Goal: Task Accomplishment & Management: Manage account settings

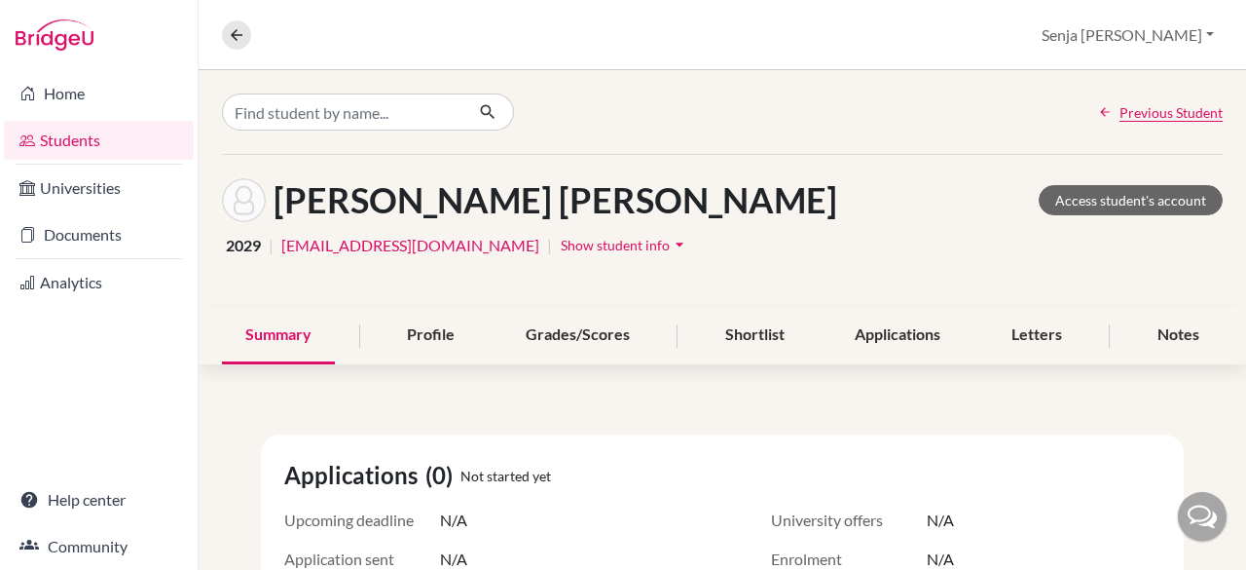
click at [77, 139] on link "Students" at bounding box center [99, 140] width 190 height 39
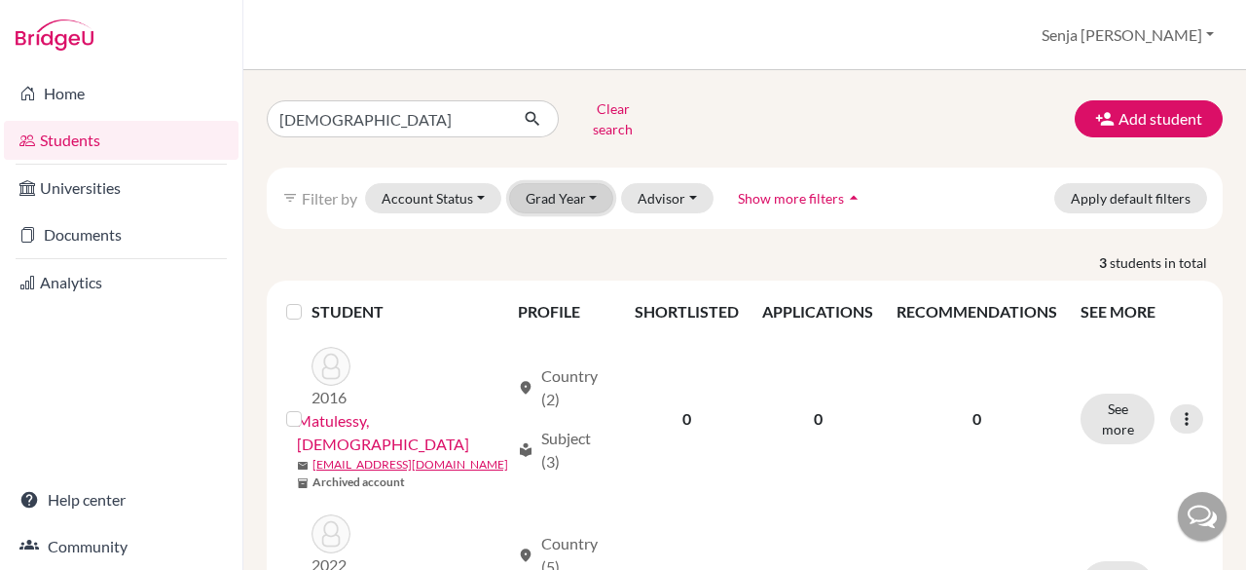
click at [582, 188] on button "Grad Year" at bounding box center [561, 198] width 105 height 30
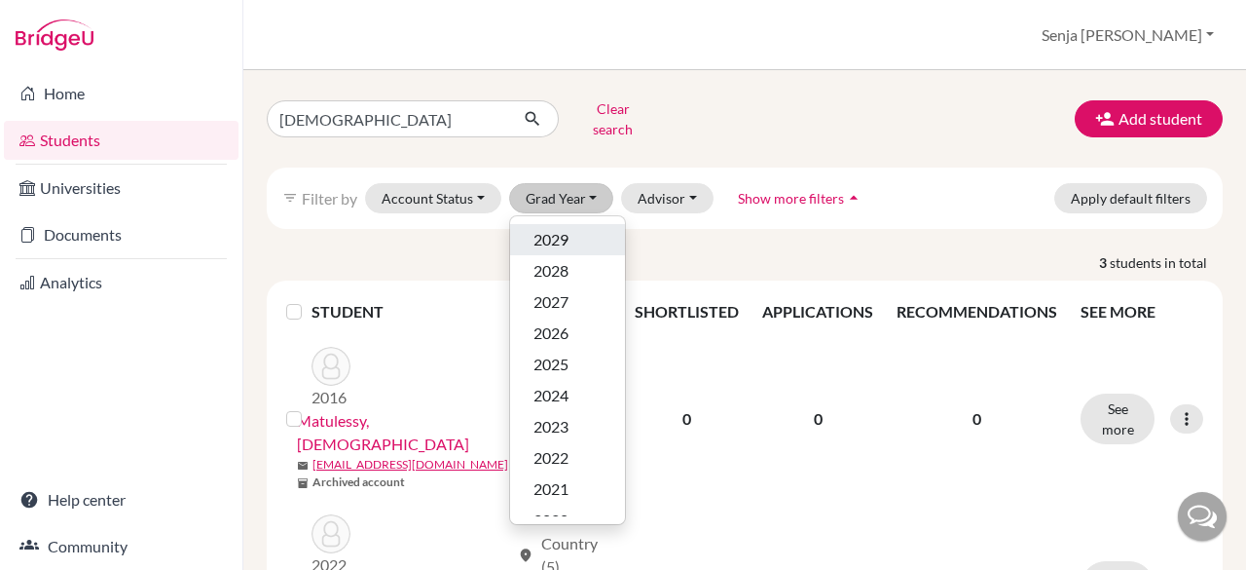
click at [555, 228] on span "2029" at bounding box center [550, 239] width 35 height 23
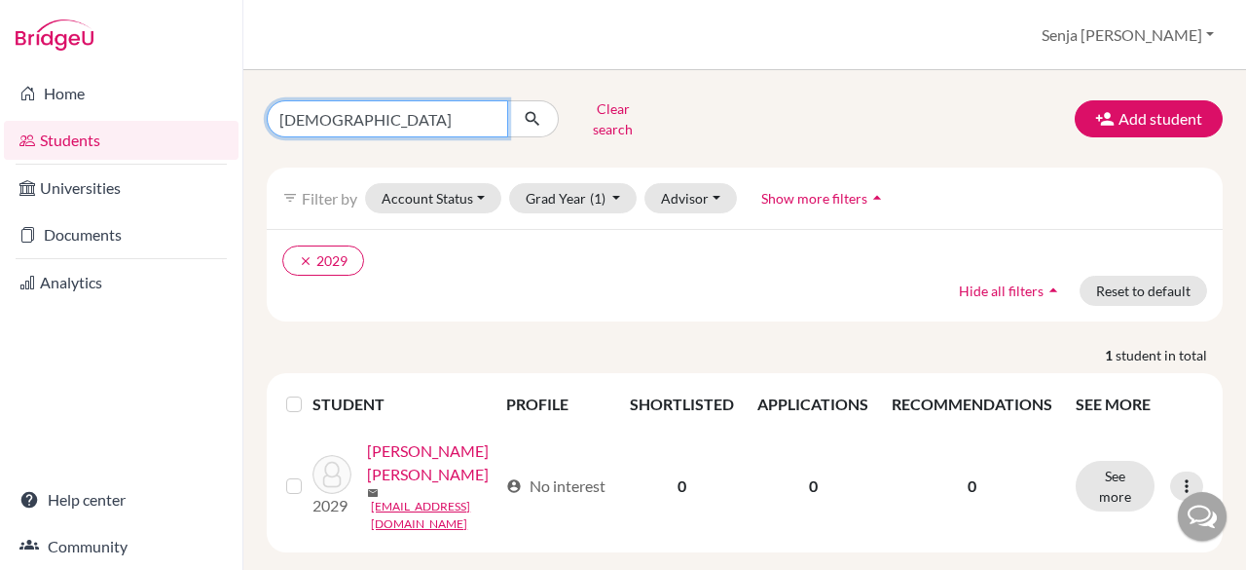
click at [350, 111] on input "christian" at bounding box center [387, 118] width 241 height 37
type input "c"
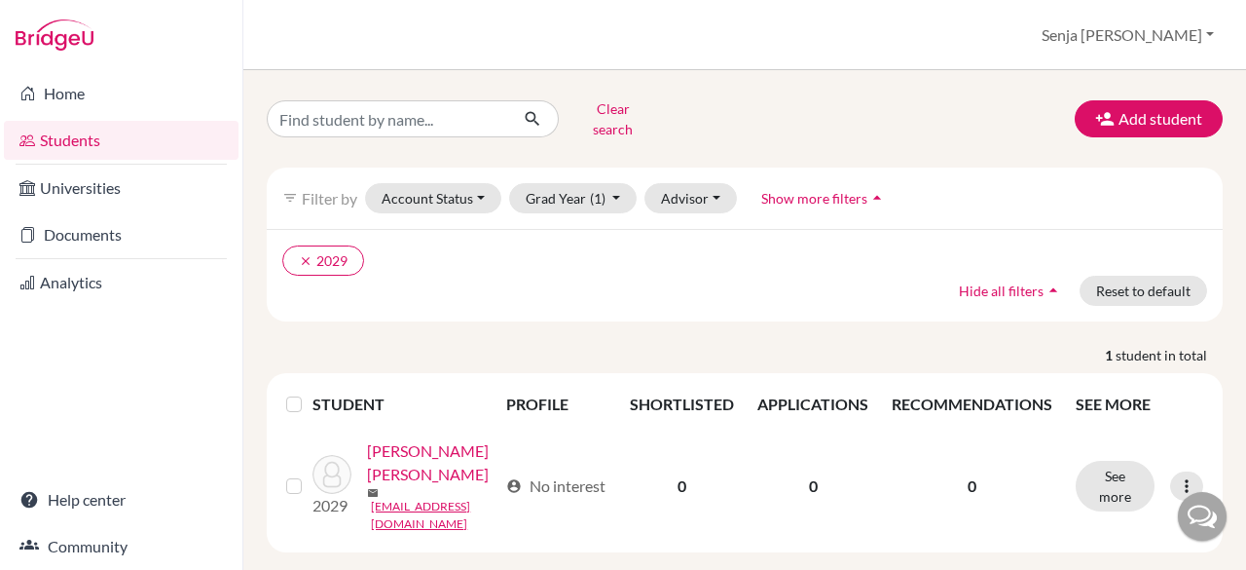
click at [498, 314] on div "Clear search Add student filter_list Filter by Account Status Active accounts A…" at bounding box center [745, 322] width 956 height 459
click at [599, 190] on span "(1)" at bounding box center [598, 198] width 16 height 17
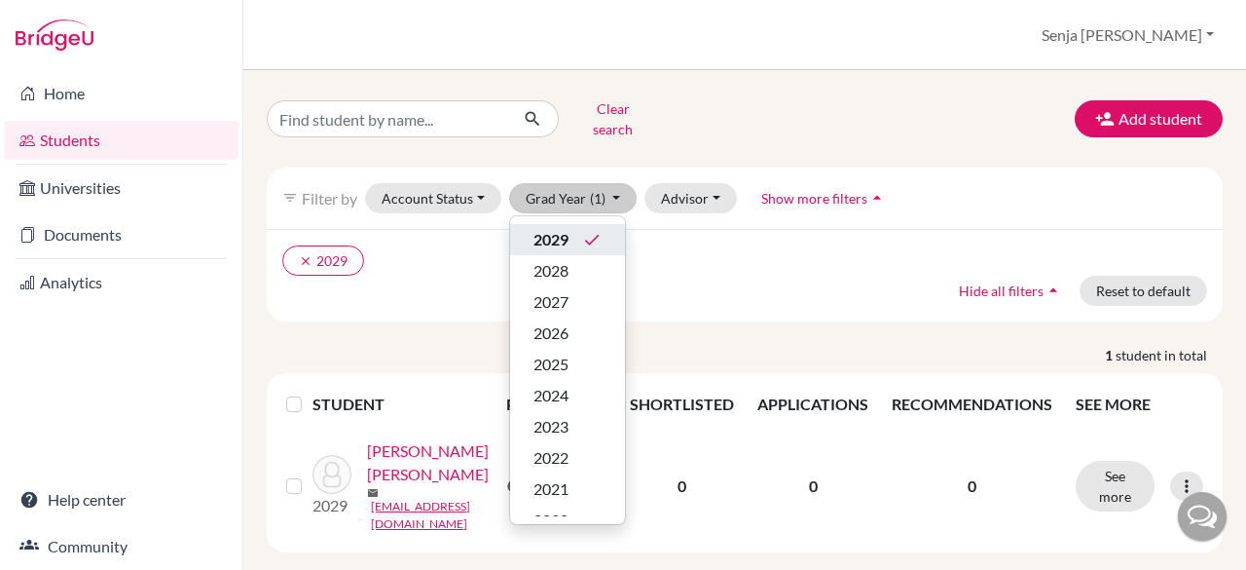
click at [553, 228] on span "2029" at bounding box center [550, 239] width 35 height 23
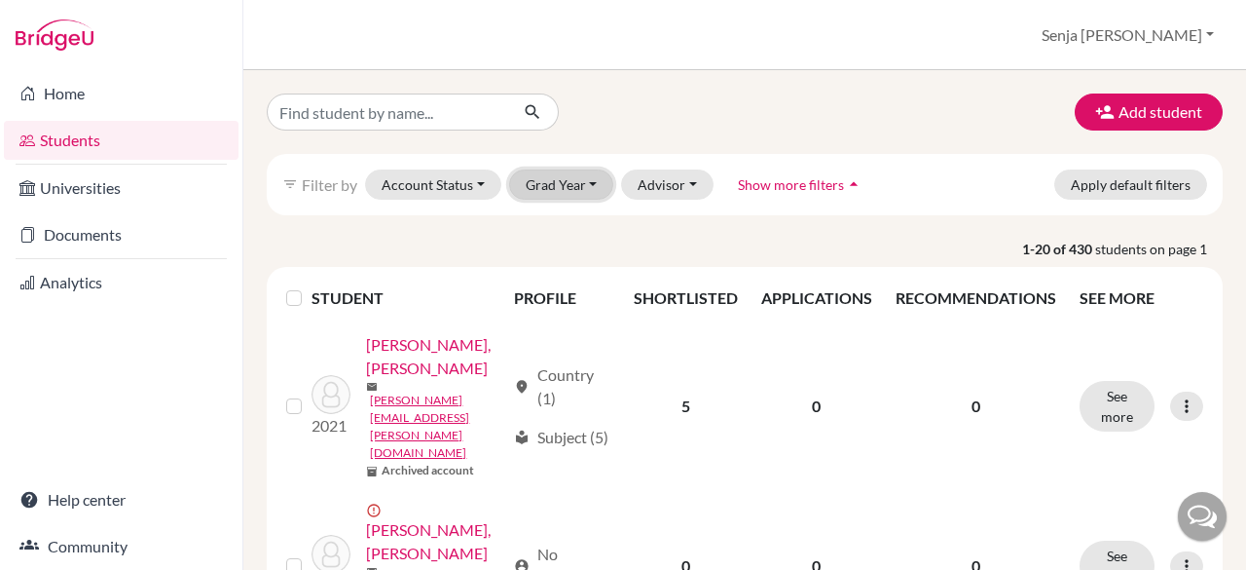
click at [524, 176] on button "Grad Year" at bounding box center [561, 184] width 105 height 30
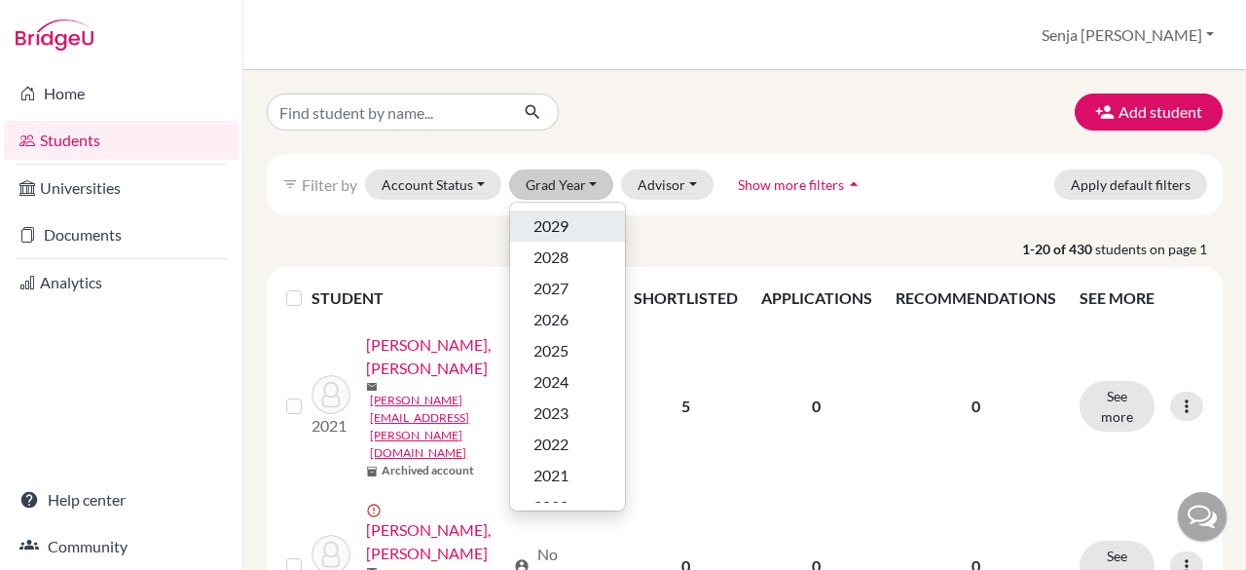
click at [533, 221] on div "2029" at bounding box center [567, 225] width 68 height 23
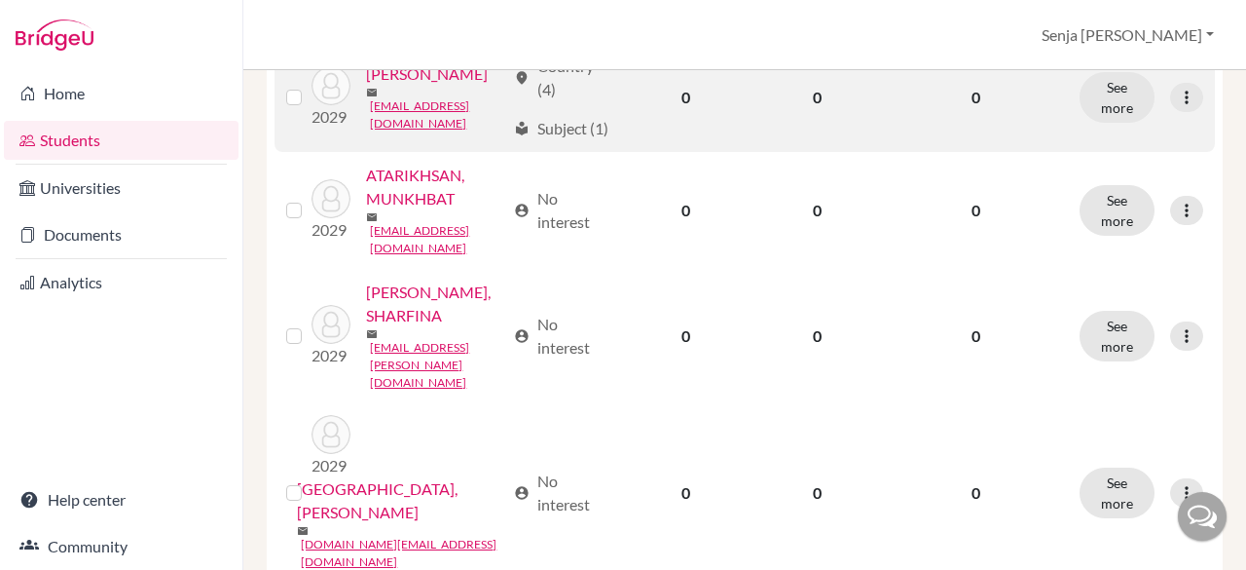
scroll to position [1661, 0]
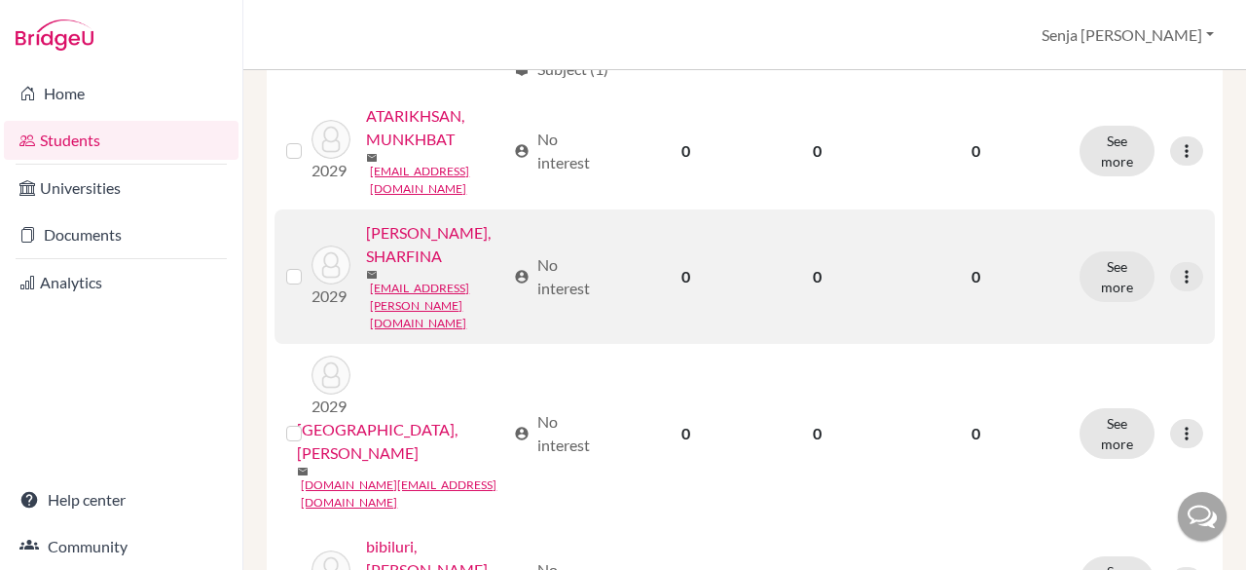
click at [417, 268] on link "AULIA ZAHID, SHARFINA" at bounding box center [435, 244] width 139 height 47
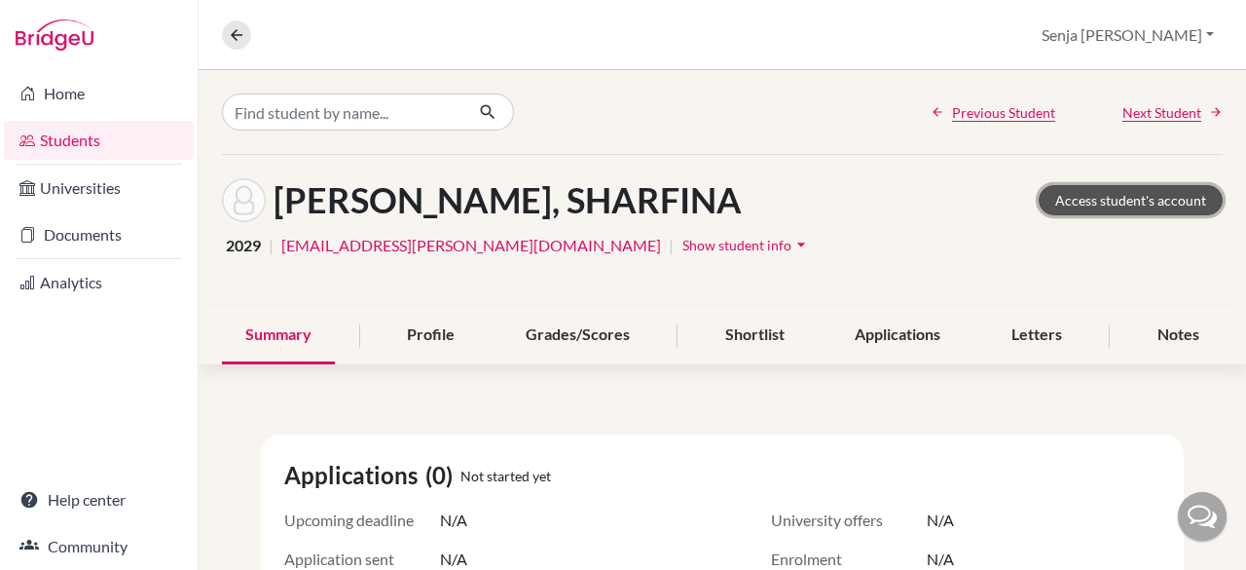
click at [1063, 199] on link "Access student's account" at bounding box center [1131, 200] width 184 height 30
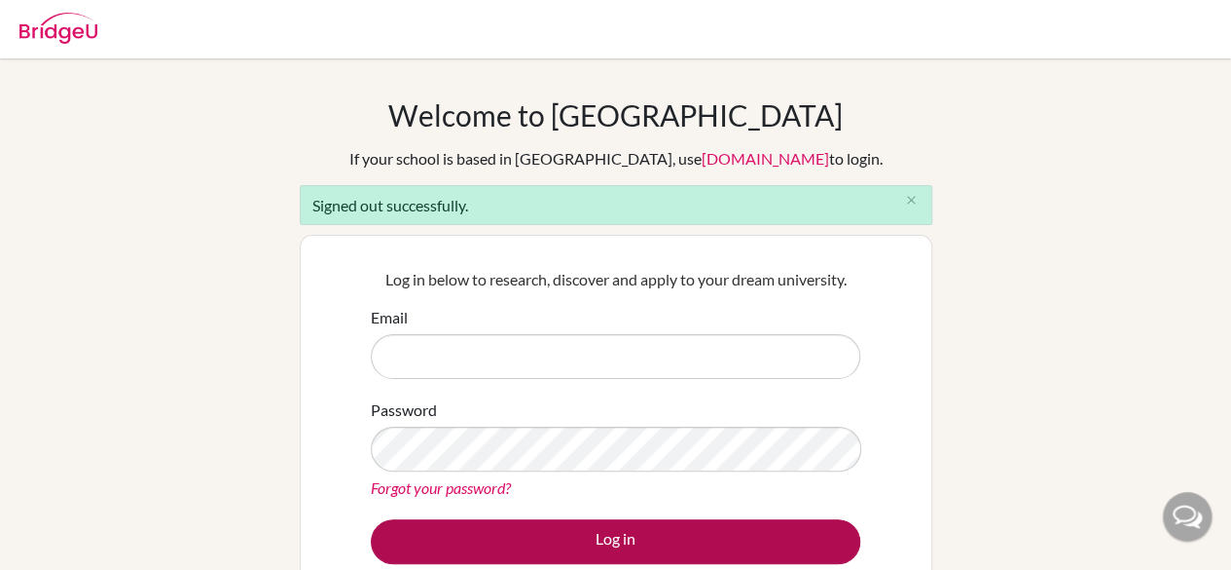
type input "senja.haryani@sampoernaacademy.sch.id"
click at [579, 525] on button "Log in" at bounding box center [616, 541] width 490 height 45
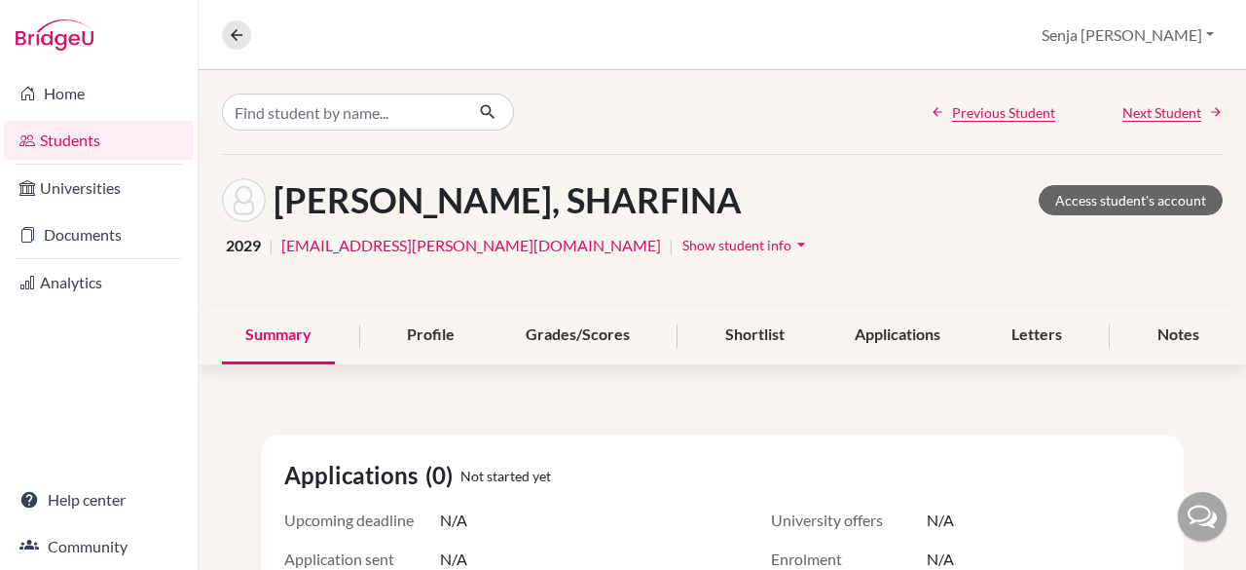
click at [70, 139] on link "Students" at bounding box center [99, 140] width 190 height 39
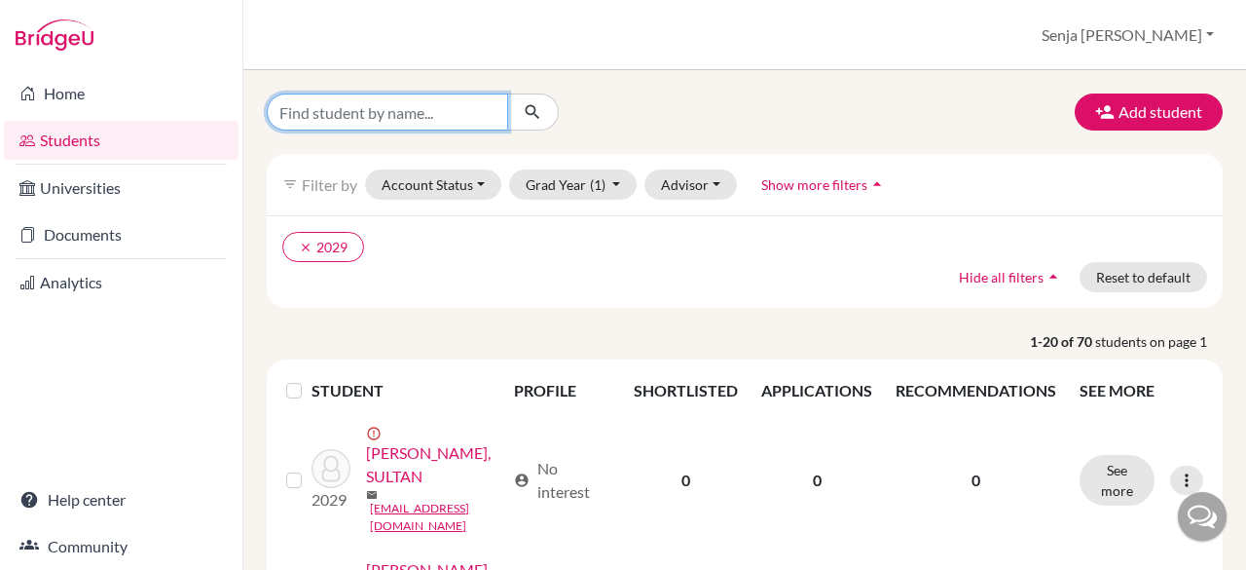
click at [376, 108] on input "Find student by name..." at bounding box center [387, 111] width 241 height 37
type input "gupta"
click button "submit" at bounding box center [533, 111] width 52 height 37
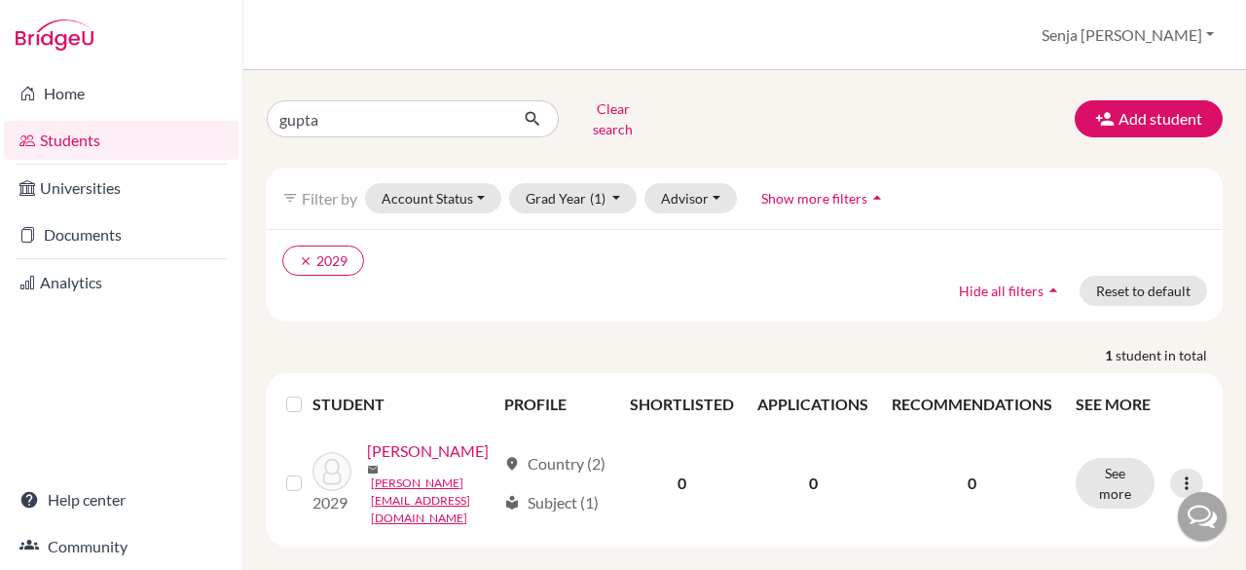
scroll to position [28, 0]
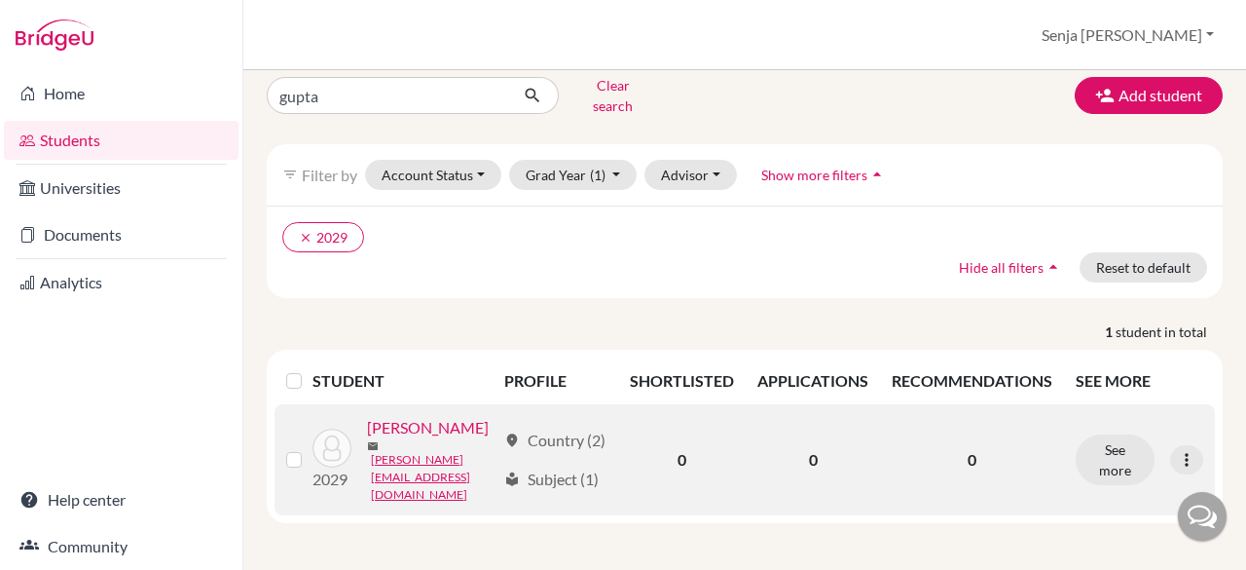
click at [367, 439] on link "GUPTA, MEENAL" at bounding box center [428, 427] width 122 height 23
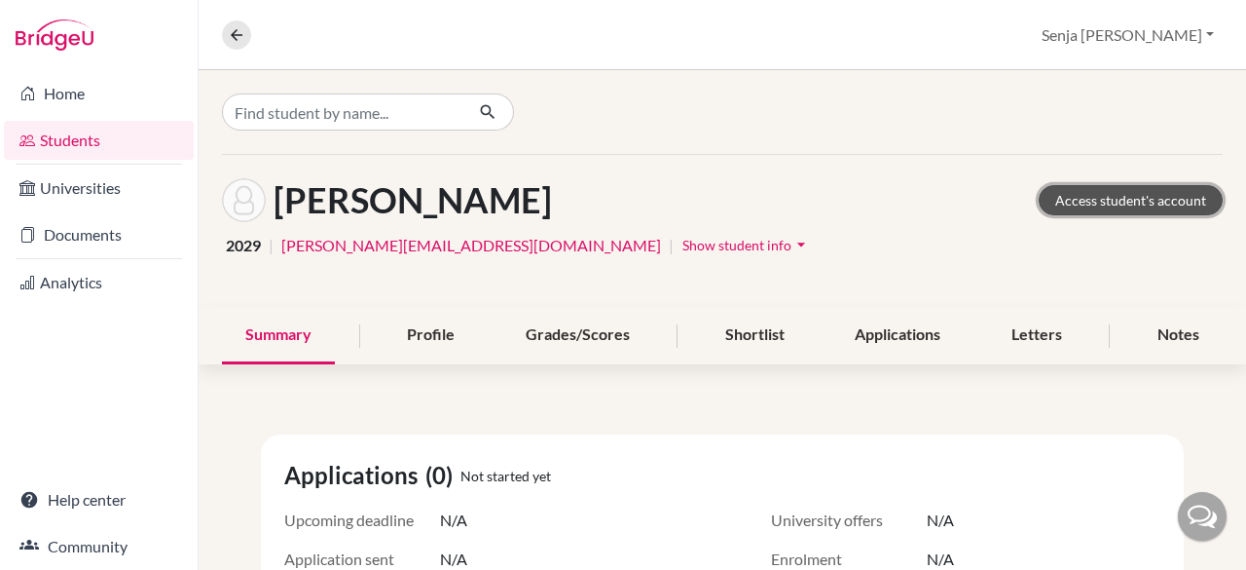
click at [1086, 194] on link "Access student's account" at bounding box center [1131, 200] width 184 height 30
